Goal: Task Accomplishment & Management: Manage account settings

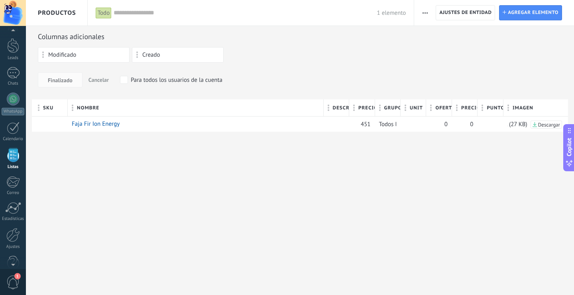
click at [426, 14] on span "button" at bounding box center [425, 12] width 5 height 15
click at [431, 33] on span "Importar" at bounding box center [440, 34] width 22 height 16
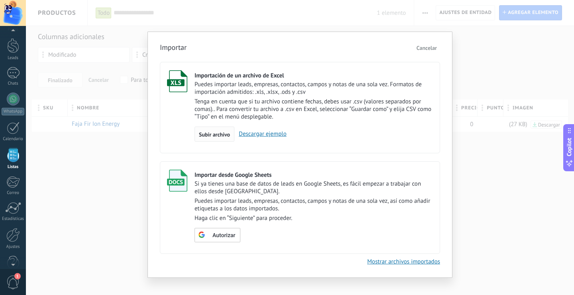
click at [221, 133] on span "Subir archivo" at bounding box center [214, 135] width 31 height 6
click at [0, 0] on input "Importación de un archivo de Excel Puedes importar leads, empresas, contactos, …" at bounding box center [0, 0] width 0 height 0
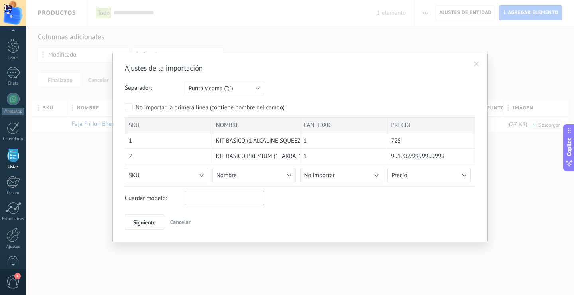
click at [214, 195] on input "text" at bounding box center [225, 198] width 80 height 14
type input "**********"
click at [256, 89] on button "Punto y coma (";")" at bounding box center [225, 88] width 80 height 14
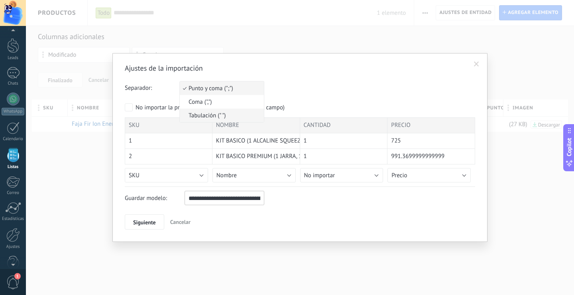
click at [199, 112] on span "Tabulación (" ")" at bounding box center [221, 116] width 82 height 8
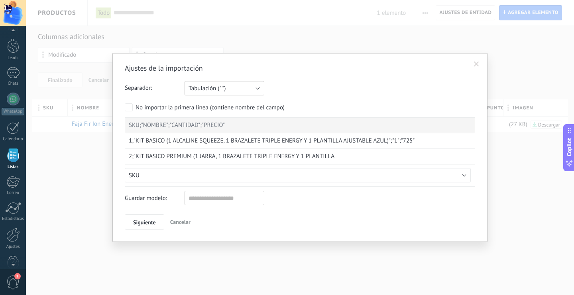
click at [260, 90] on button "Tabulación (" ")" at bounding box center [225, 88] width 80 height 14
click at [213, 101] on span "Coma (",")" at bounding box center [221, 102] width 82 height 8
click at [259, 90] on button "Coma (",")" at bounding box center [225, 88] width 80 height 14
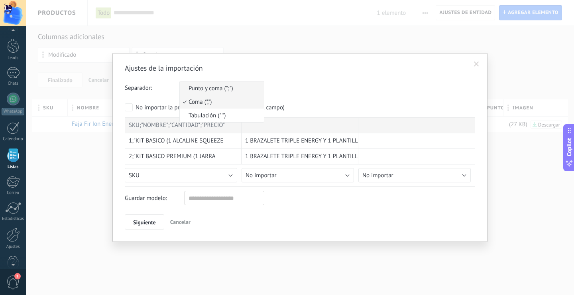
click at [211, 89] on span "Punto y coma (";")" at bounding box center [221, 89] width 82 height 8
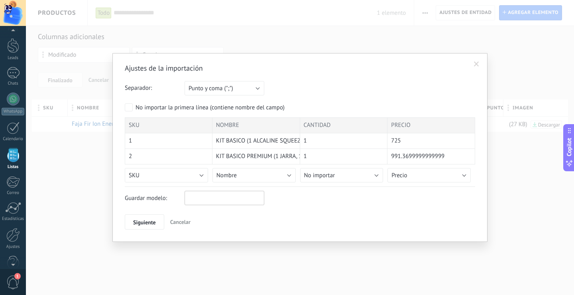
click at [211, 197] on input "text" at bounding box center [225, 198] width 80 height 14
type input "**********"
click at [153, 224] on span "Siguiente" at bounding box center [144, 222] width 23 height 6
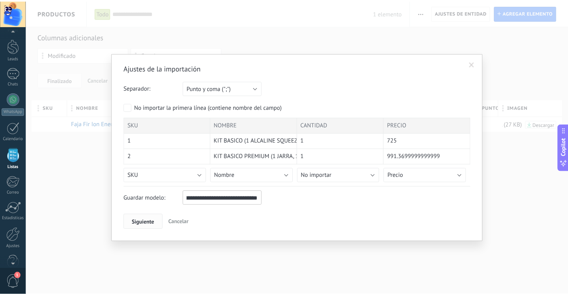
scroll to position [0, 0]
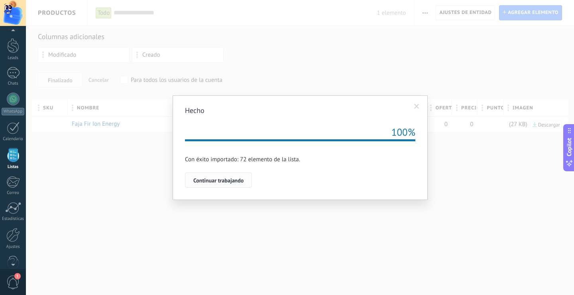
click at [223, 178] on span "Continuar trabajando" at bounding box center [218, 180] width 50 height 6
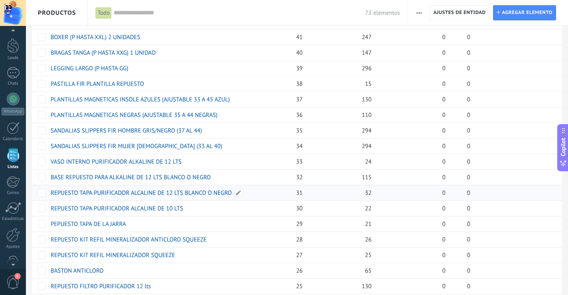
scroll to position [557, 0]
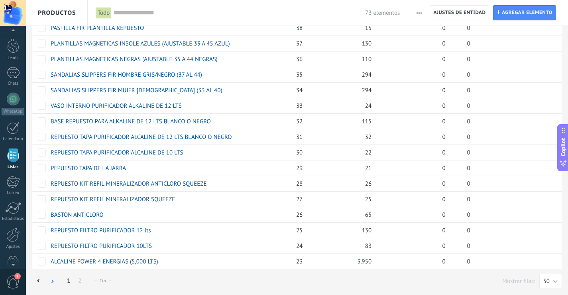
click at [53, 279] on icon at bounding box center [52, 281] width 3 height 4
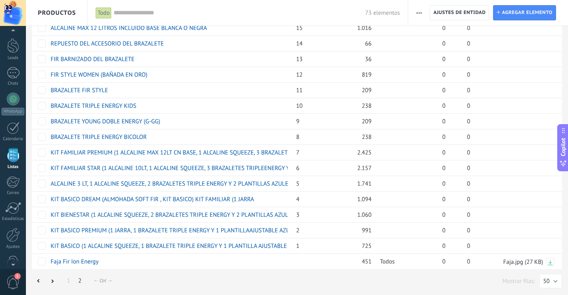
scroll to position [138, 0]
click at [105, 263] on span at bounding box center [104, 261] width 8 height 8
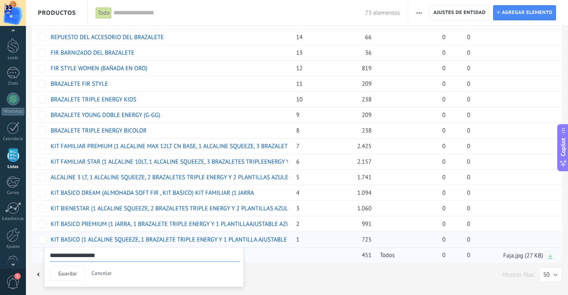
drag, startPoint x: 121, startPoint y: 255, endPoint x: 55, endPoint y: 242, distance: 67.5
click at [119, 255] on input "**********" at bounding box center [145, 255] width 190 height 13
click at [104, 274] on span "Cancelar" at bounding box center [101, 272] width 20 height 7
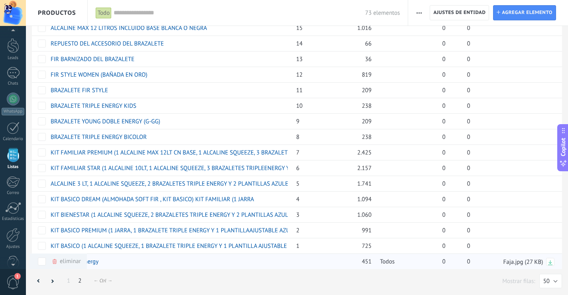
scroll to position [138, 0]
click at [56, 263] on icon at bounding box center [55, 261] width 4 height 5
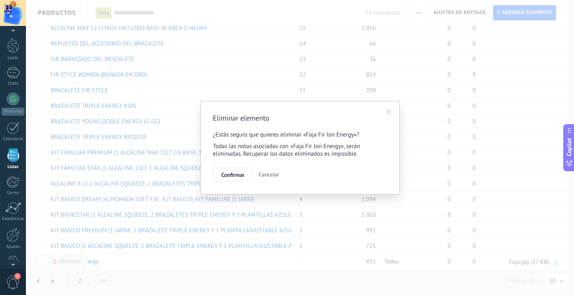
click at [248, 177] on button "Confirmar" at bounding box center [233, 174] width 40 height 15
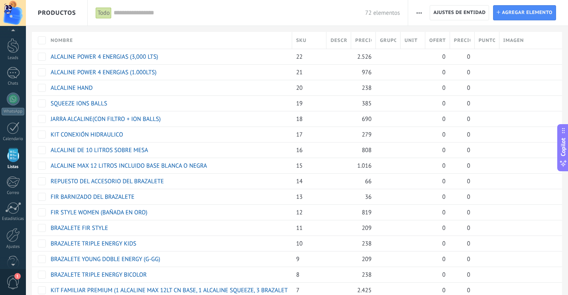
click at [468, 40] on span "Precio al por mayor , $" at bounding box center [462, 41] width 16 height 8
click at [501, 128] on span "Cancelar" at bounding box center [504, 129] width 19 height 7
click at [303, 41] on span "SKU" at bounding box center [301, 41] width 10 height 8
click at [322, 78] on div "Descendiente" at bounding box center [341, 79] width 99 height 11
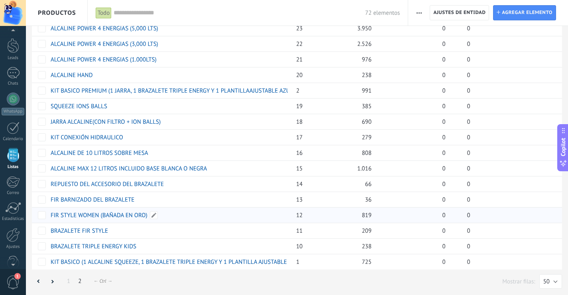
scroll to position [122, 0]
click at [36, 279] on div at bounding box center [39, 281] width 14 height 16
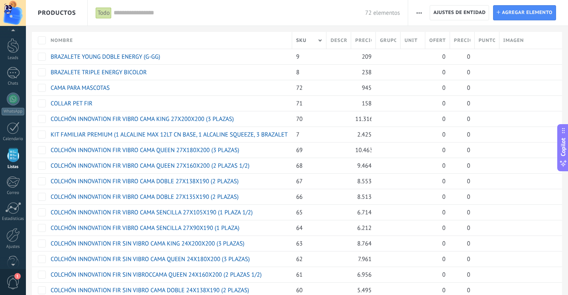
click at [320, 40] on span at bounding box center [320, 39] width 3 height 3
click at [314, 69] on div "Ascendiente" at bounding box center [341, 68] width 99 height 11
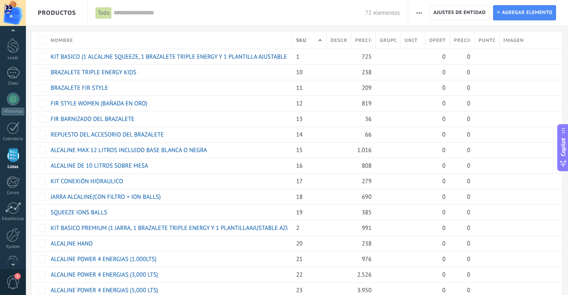
click at [320, 42] on span at bounding box center [320, 40] width 3 height 3
click at [319, 71] on div "Ascendiente" at bounding box center [341, 68] width 99 height 11
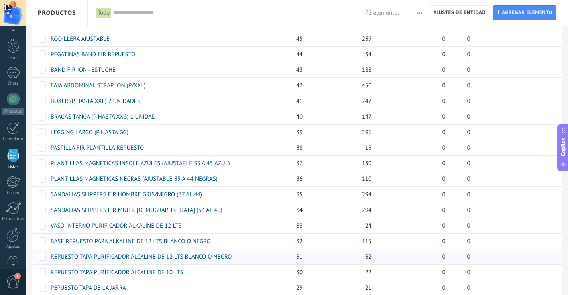
scroll to position [557, 0]
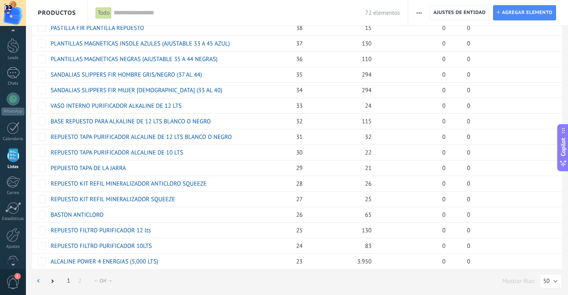
click at [39, 280] on icon at bounding box center [38, 281] width 3 height 4
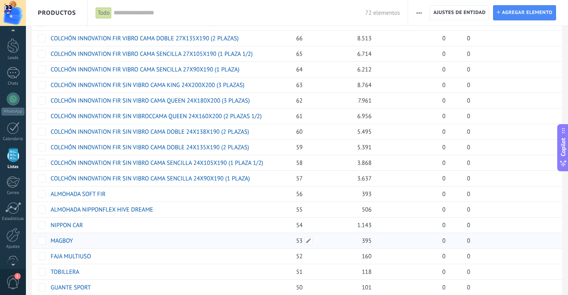
scroll to position [0, 0]
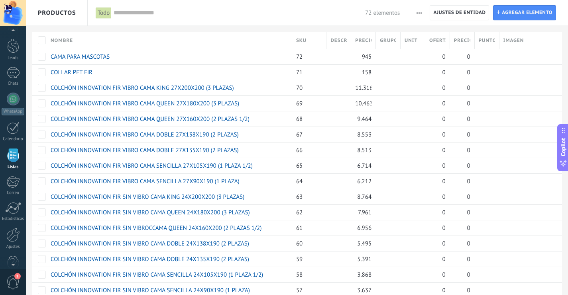
click at [319, 43] on div "SKU" at bounding box center [309, 40] width 34 height 17
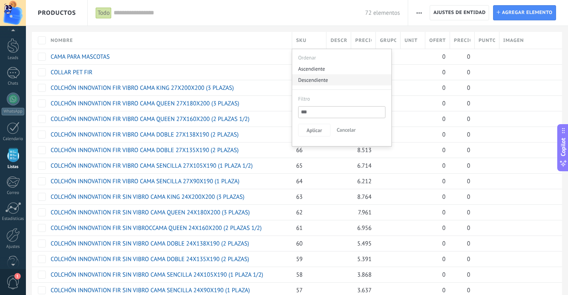
click at [313, 79] on div "Descendiente" at bounding box center [341, 79] width 99 height 11
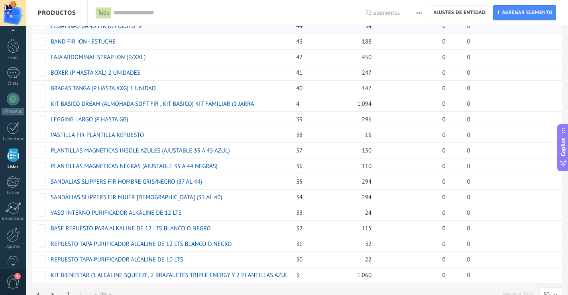
scroll to position [557, 0]
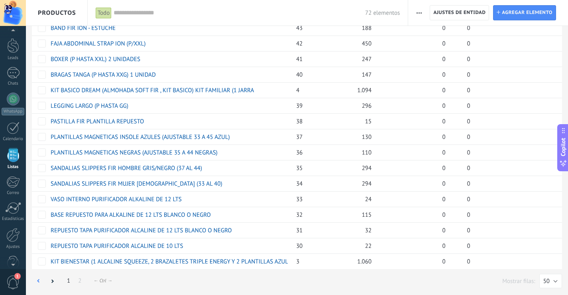
click at [41, 280] on div at bounding box center [39, 281] width 14 height 16
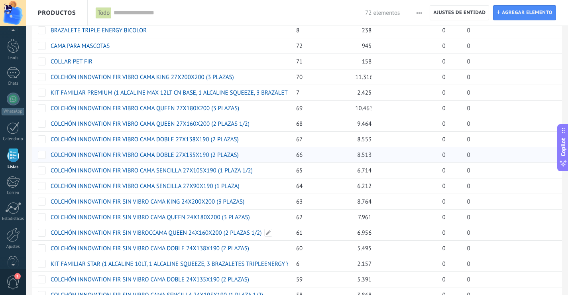
scroll to position [0, 0]
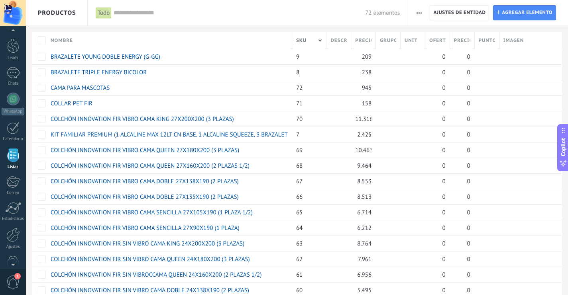
click at [321, 40] on span at bounding box center [320, 39] width 3 height 3
click at [308, 78] on div "Descendiente" at bounding box center [341, 79] width 99 height 11
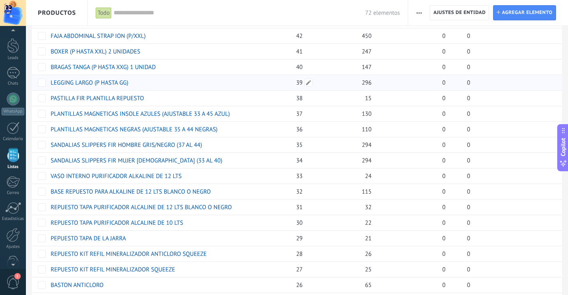
scroll to position [557, 0]
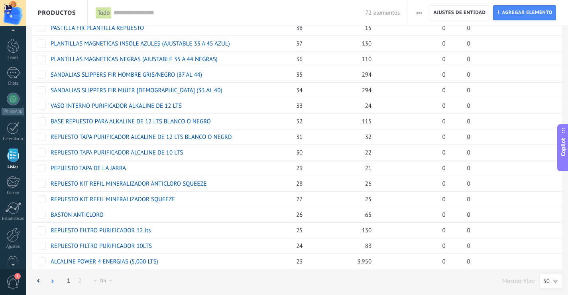
click at [54, 281] on div at bounding box center [52, 281] width 14 height 16
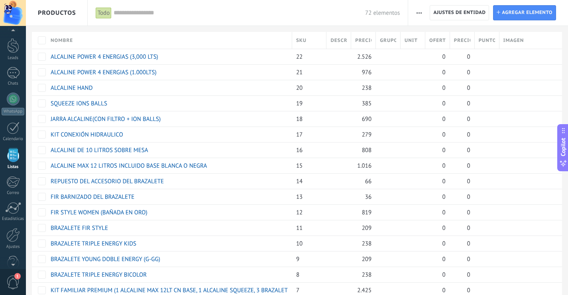
click at [318, 41] on div "SKU" at bounding box center [309, 40] width 34 height 17
click at [318, 81] on div "Descendiente" at bounding box center [341, 79] width 99 height 11
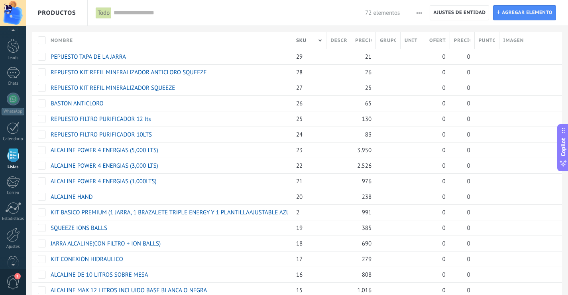
click at [320, 41] on span at bounding box center [320, 39] width 3 height 3
click at [315, 67] on div "Ascendiente" at bounding box center [341, 68] width 99 height 11
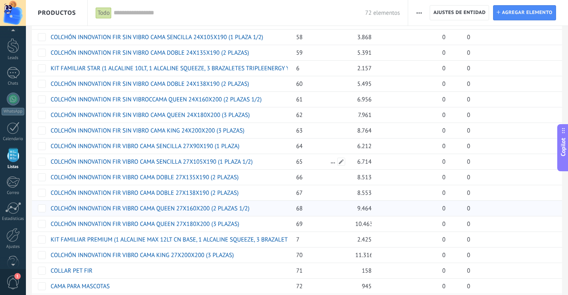
scroll to position [122, 0]
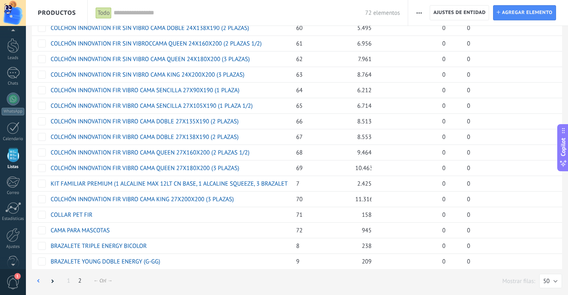
click at [39, 282] on use at bounding box center [38, 281] width 2 height 4
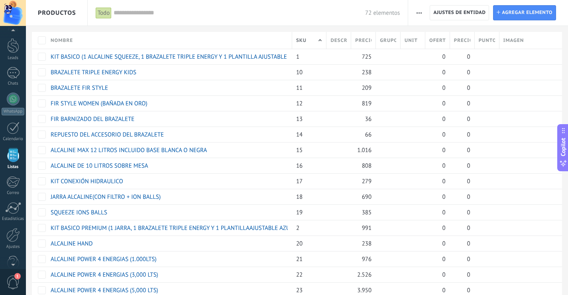
click at [320, 42] on span at bounding box center [320, 40] width 3 height 3
click at [312, 68] on div "Ascendiente" at bounding box center [341, 68] width 99 height 11
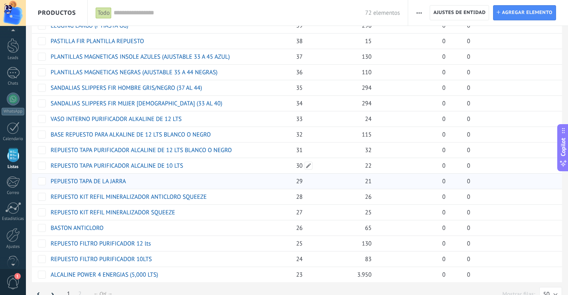
scroll to position [557, 0]
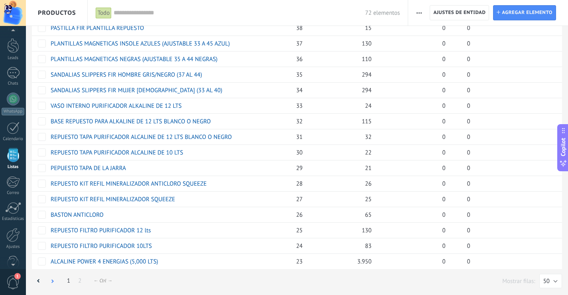
click at [53, 280] on icon at bounding box center [52, 281] width 3 height 4
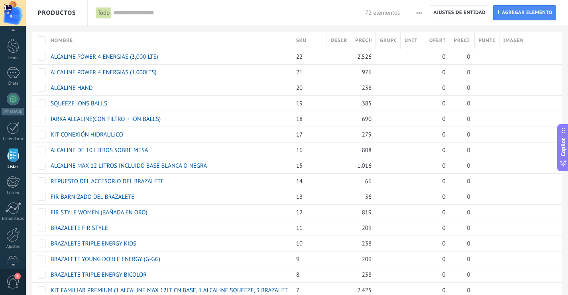
click at [310, 41] on div "SKU" at bounding box center [309, 40] width 34 height 17
click at [321, 70] on div "Ascendiente" at bounding box center [341, 68] width 99 height 11
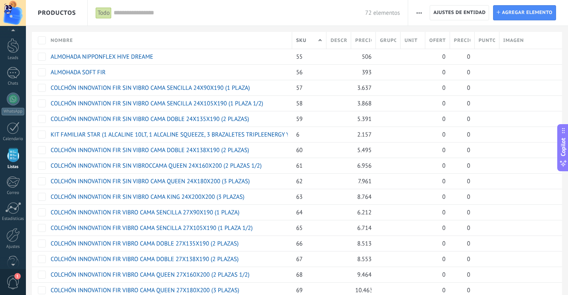
click at [320, 42] on span at bounding box center [320, 40] width 3 height 3
click at [314, 77] on div "Descendiente" at bounding box center [341, 79] width 99 height 11
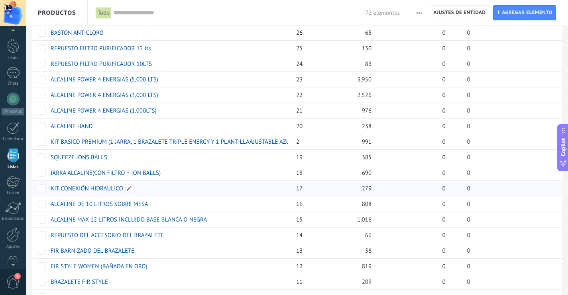
scroll to position [122, 0]
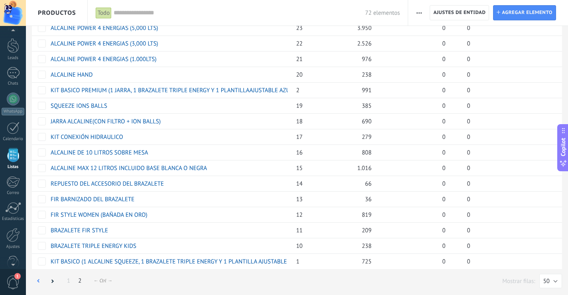
click at [39, 281] on icon at bounding box center [38, 281] width 3 height 4
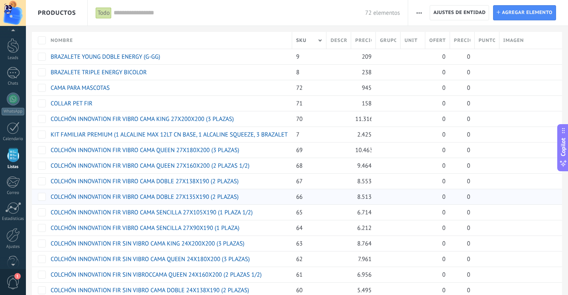
click at [320, 41] on span at bounding box center [320, 39] width 3 height 3
click at [319, 79] on div "Descendiente" at bounding box center [341, 79] width 99 height 11
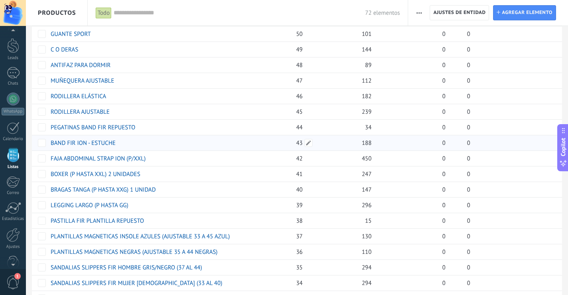
scroll to position [557, 0]
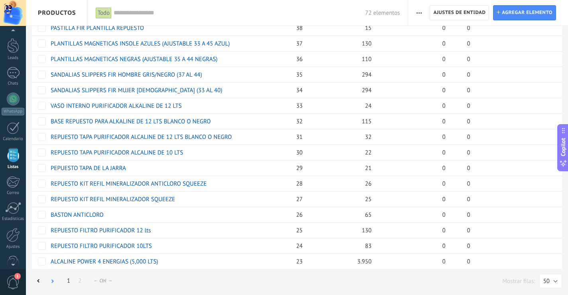
click at [52, 281] on icon at bounding box center [52, 281] width 3 height 4
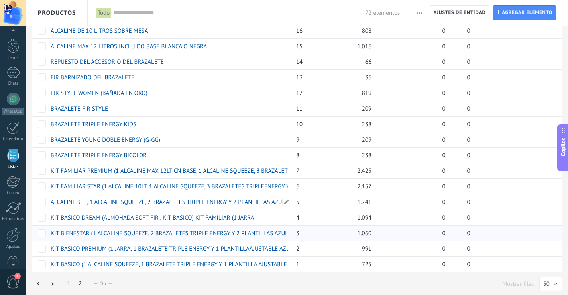
scroll to position [122, 0]
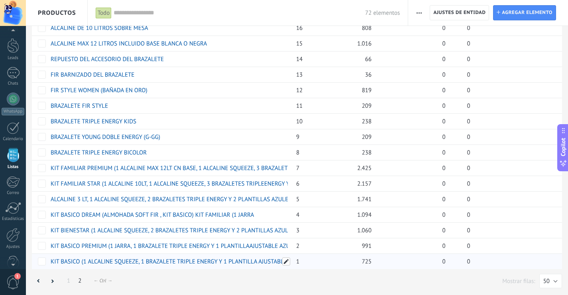
click at [284, 262] on span at bounding box center [286, 261] width 8 height 8
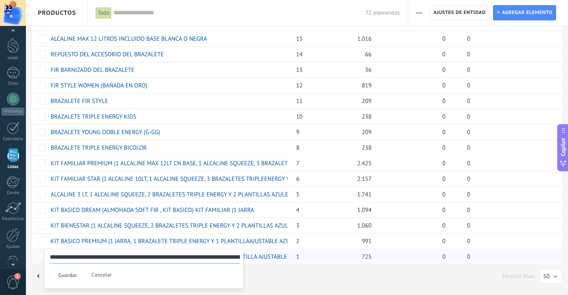
scroll to position [128, 0]
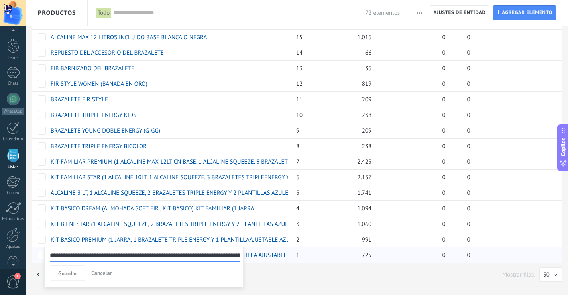
click at [284, 273] on div "1 2 ← Alt → ← Ctrl → Mostrar filas: 25 50 100 200 50" at bounding box center [297, 274] width 530 height 16
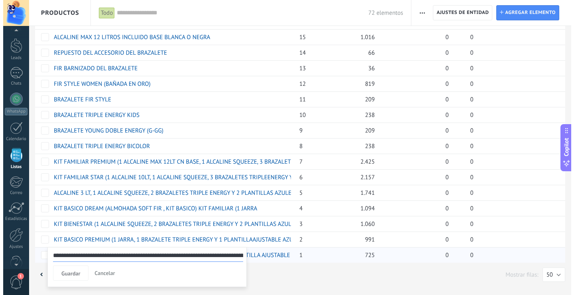
scroll to position [122, 0]
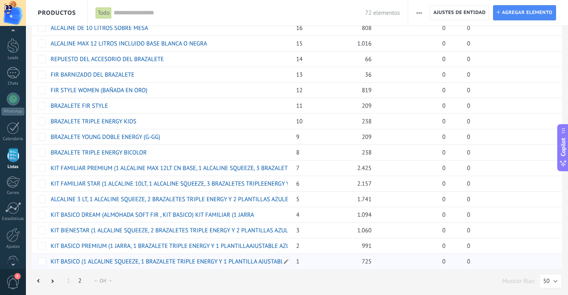
click at [187, 261] on link "KIT BASICO (1 ALCALINE SQUEEZE, 1 BRAZALETE TRIPLE ENERGY Y 1 PLANTILLA AJUSTAB…" at bounding box center [177, 262] width 253 height 8
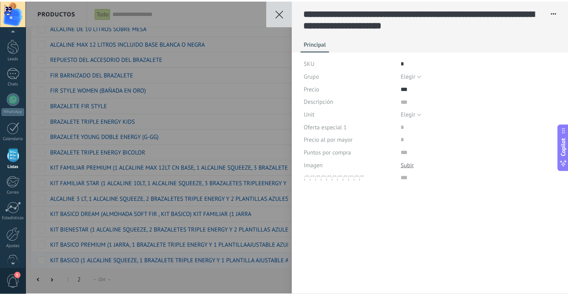
scroll to position [8, 0]
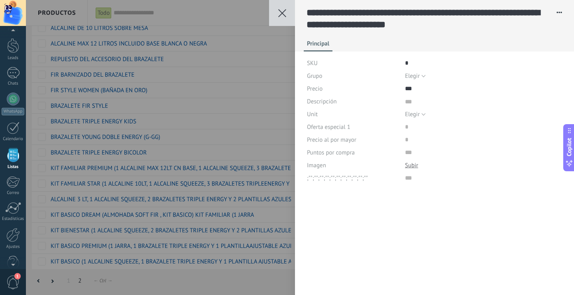
click at [414, 164] on div at bounding box center [411, 165] width 13 height 8
click at [280, 10] on icon at bounding box center [282, 13] width 8 height 8
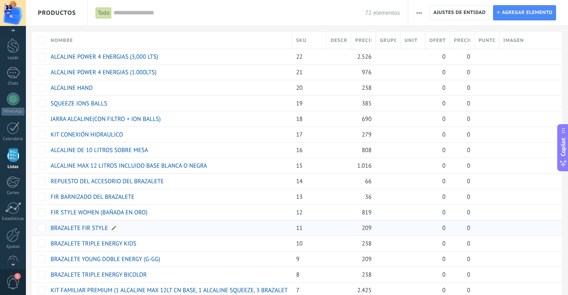
scroll to position [122, 0]
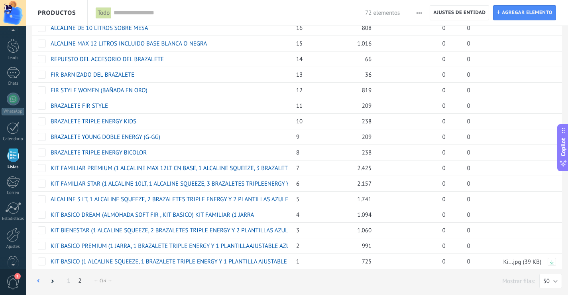
click at [39, 280] on icon at bounding box center [38, 281] width 3 height 4
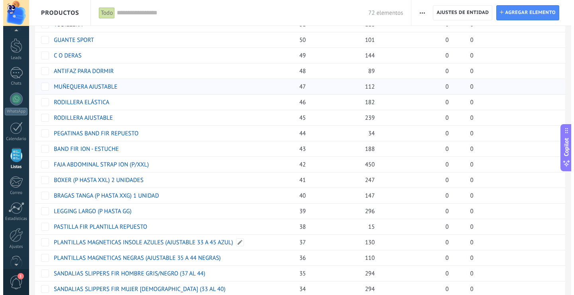
scroll to position [399, 0]
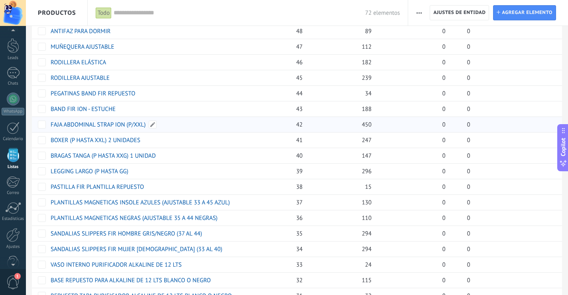
click at [126, 126] on link "FAJA ABDOMINAL STRAP ION (P/XXL)" at bounding box center [98, 125] width 95 height 8
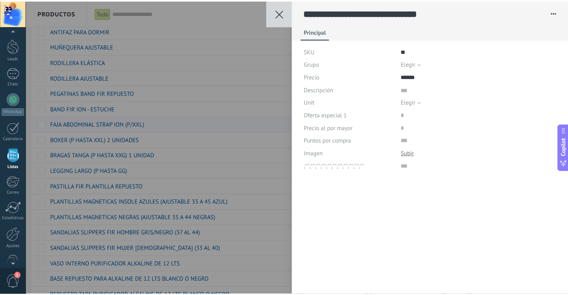
scroll to position [8, 0]
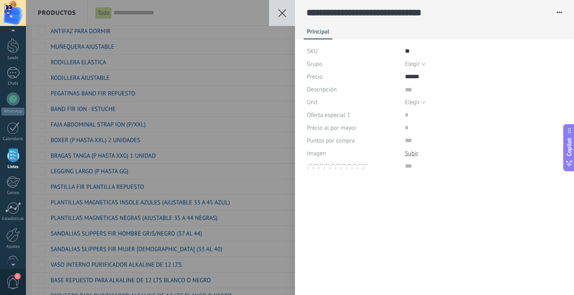
click at [414, 156] on div at bounding box center [411, 154] width 13 height 8
click at [283, 13] on use at bounding box center [282, 13] width 8 height 8
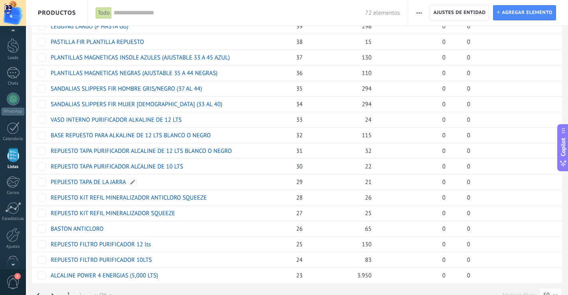
scroll to position [557, 0]
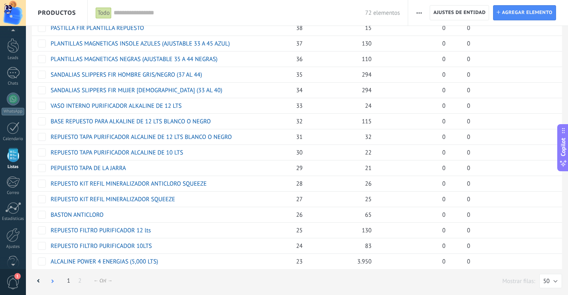
click at [52, 281] on icon at bounding box center [52, 281] width 3 height 4
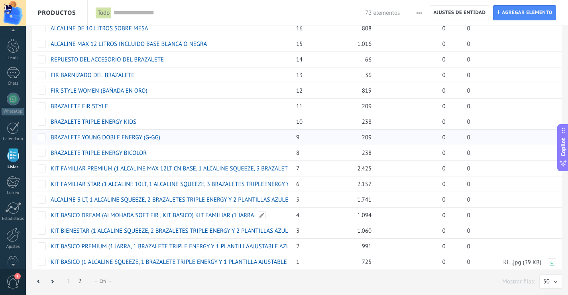
scroll to position [122, 0]
click at [54, 282] on div at bounding box center [52, 281] width 14 height 16
click at [36, 283] on div at bounding box center [39, 281] width 14 height 16
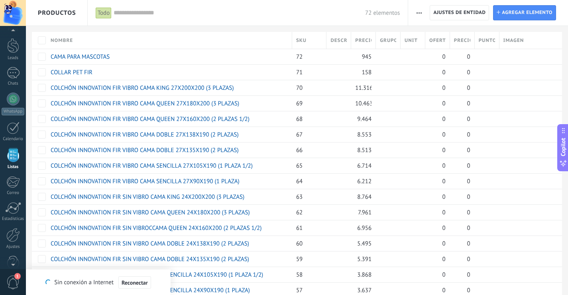
click at [414, 42] on span "Unit" at bounding box center [411, 41] width 13 height 8
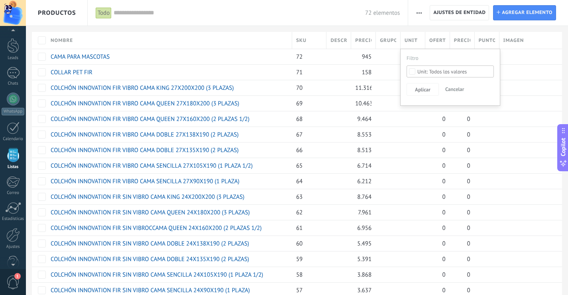
click at [435, 69] on div "Todos los valores" at bounding box center [442, 72] width 49 height 6
click at [547, 34] on div "Imagen" at bounding box center [531, 40] width 63 height 17
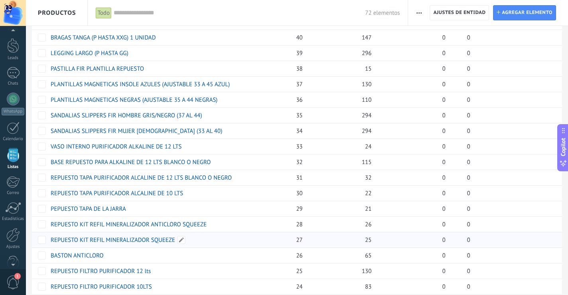
scroll to position [557, 0]
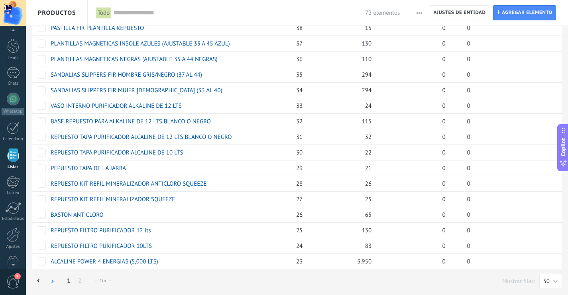
click at [53, 283] on div at bounding box center [52, 281] width 14 height 16
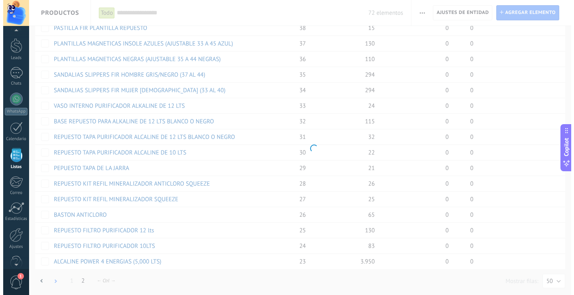
scroll to position [122, 0]
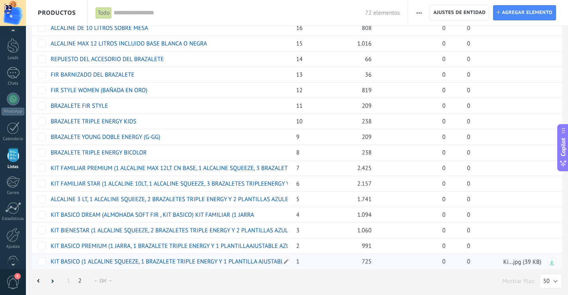
click at [227, 258] on link "KIT BASICO (1 ALCALINE SQUEEZE, 1 BRAZALETE TRIPLE ENERGY Y 1 PLANTILLA AJUSTAB…" at bounding box center [177, 262] width 253 height 8
type textarea "***"
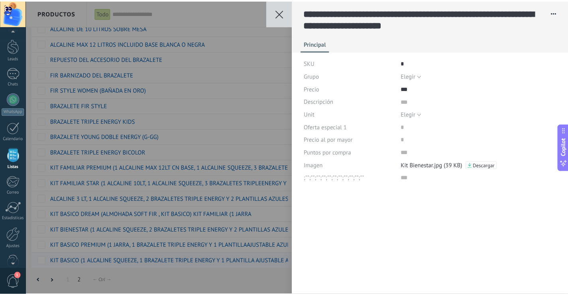
scroll to position [8, 0]
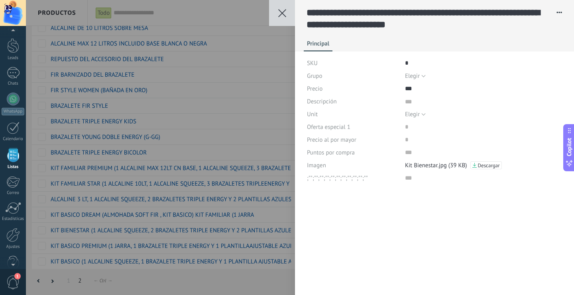
click at [284, 14] on icon at bounding box center [282, 13] width 8 height 8
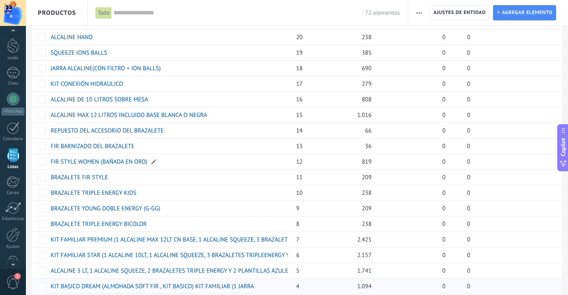
scroll to position [122, 0]
